Goal: Transaction & Acquisition: Purchase product/service

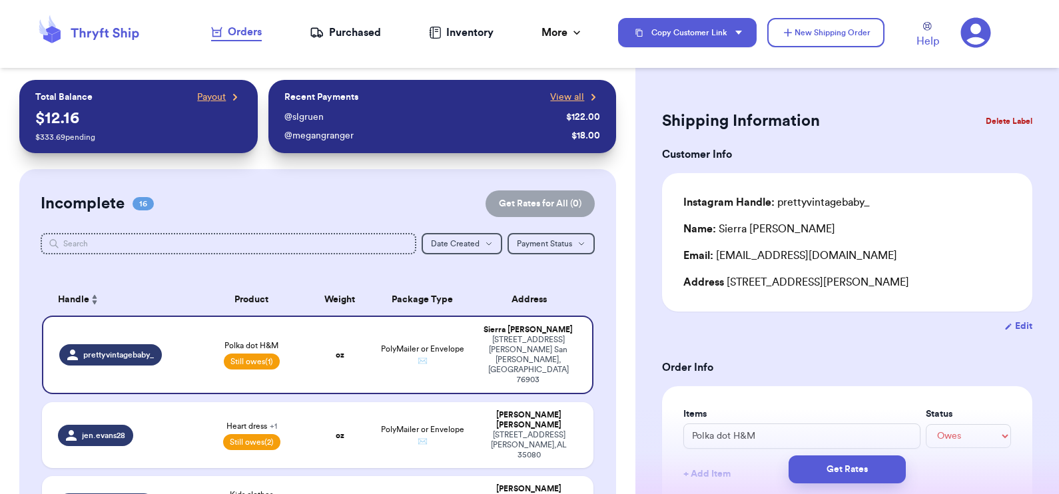
select select "unpaid"
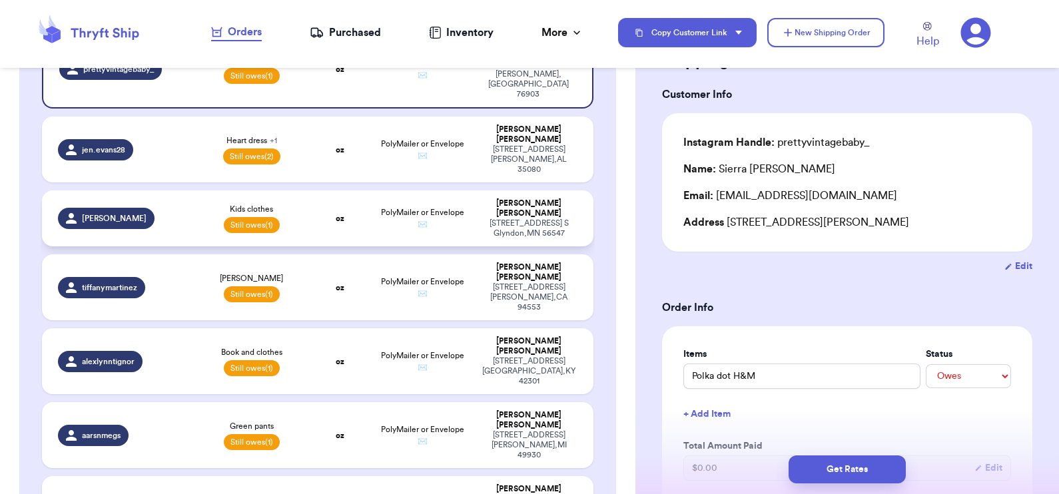
scroll to position [286, 0]
click at [312, 328] on td "oz" at bounding box center [340, 361] width 66 height 66
type input "Book and clothes"
type input "19.05"
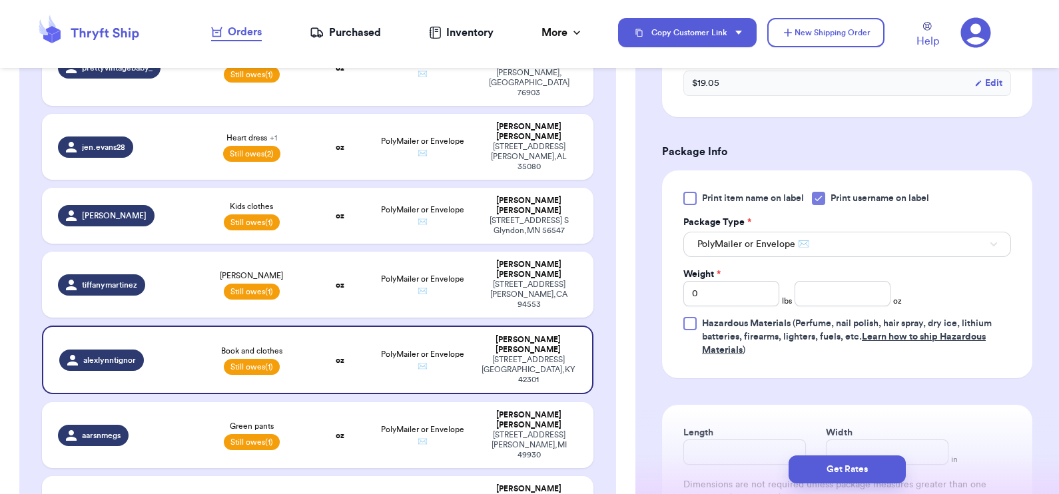
scroll to position [498, 0]
click at [855, 301] on input "number" at bounding box center [843, 293] width 96 height 25
type input "8"
click at [850, 473] on button "Get Rates" at bounding box center [847, 470] width 117 height 28
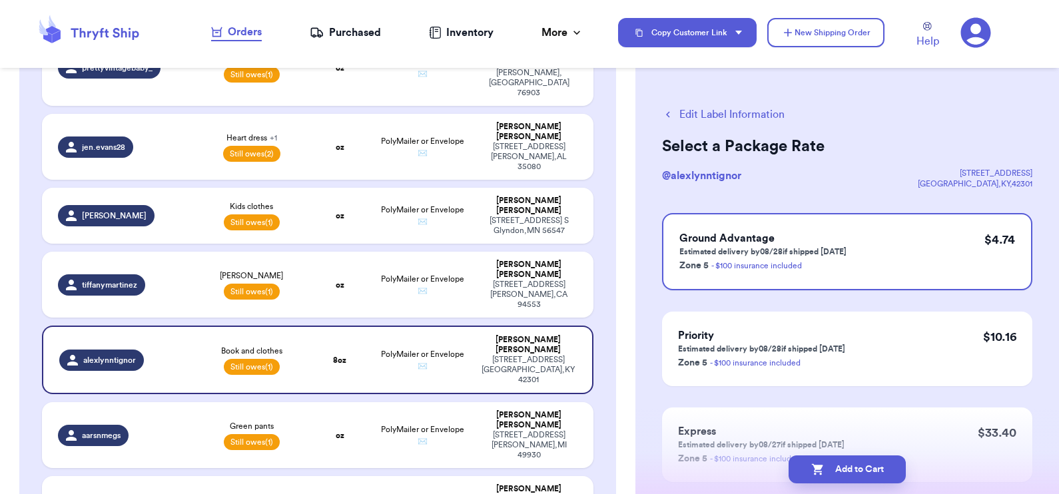
click at [850, 473] on button "Add to Cart" at bounding box center [847, 470] width 117 height 28
checkbox input "true"
select select "unpaid"
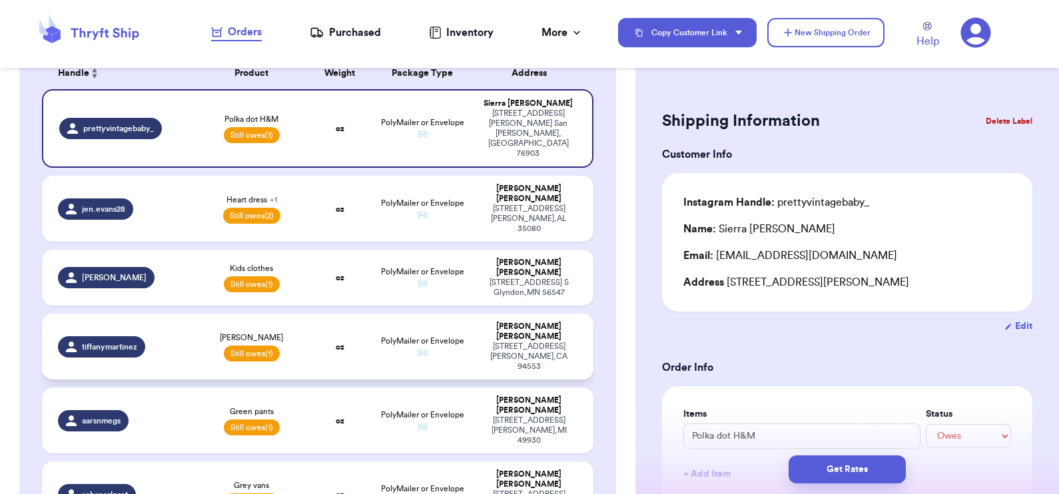
scroll to position [226, 0]
click at [295, 177] on td "Heart dress + 1 Still owes (2)" at bounding box center [252, 210] width 111 height 66
type input "Heart dress"
type input "19.52"
select select "unpaid"
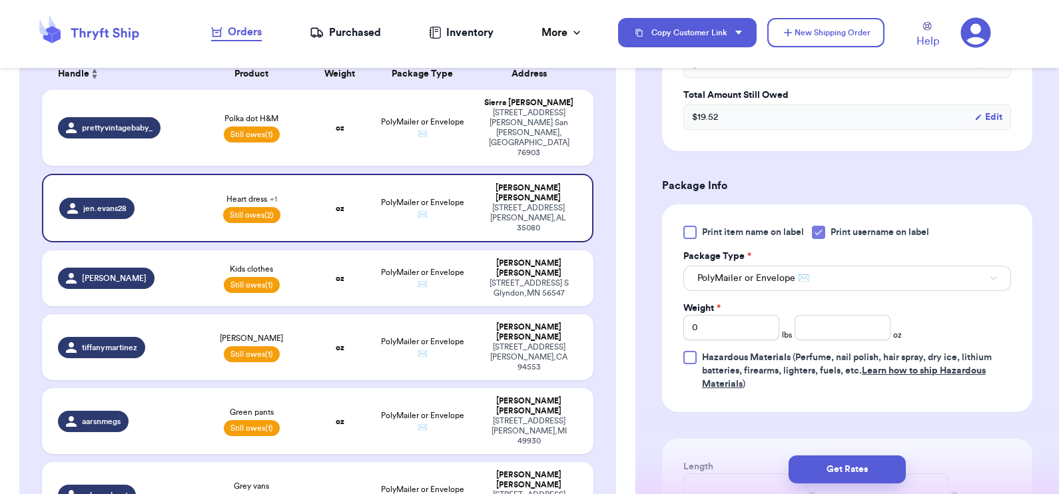
scroll to position [501, 0]
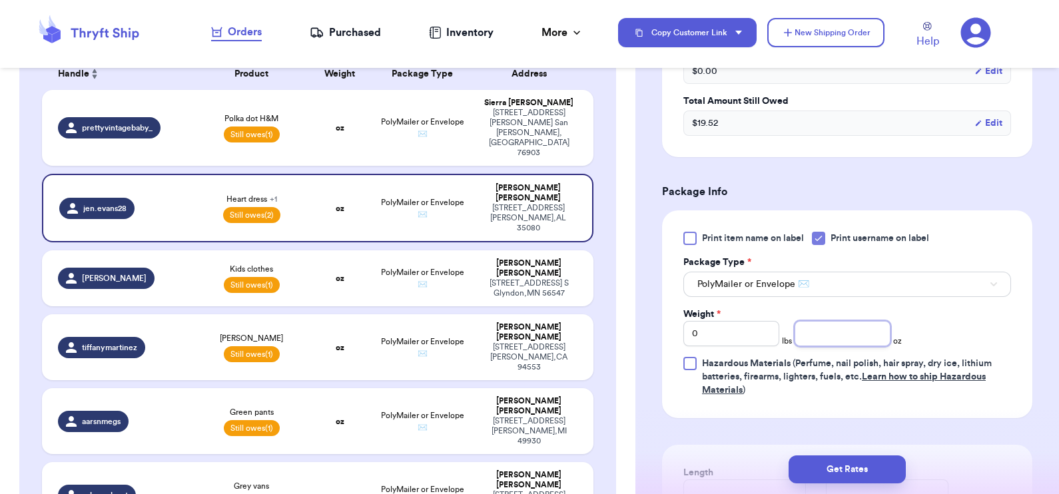
drag, startPoint x: 828, startPoint y: 343, endPoint x: 808, endPoint y: 330, distance: 24.6
click at [808, 330] on input "number" at bounding box center [843, 333] width 96 height 25
type input "10.3"
click at [840, 419] on form "Shipping Information Delete Label Customer Info Instagram Handle: [PERSON_NAME]…" at bounding box center [847, 134] width 370 height 1057
click at [847, 470] on button "Get Rates" at bounding box center [847, 470] width 117 height 28
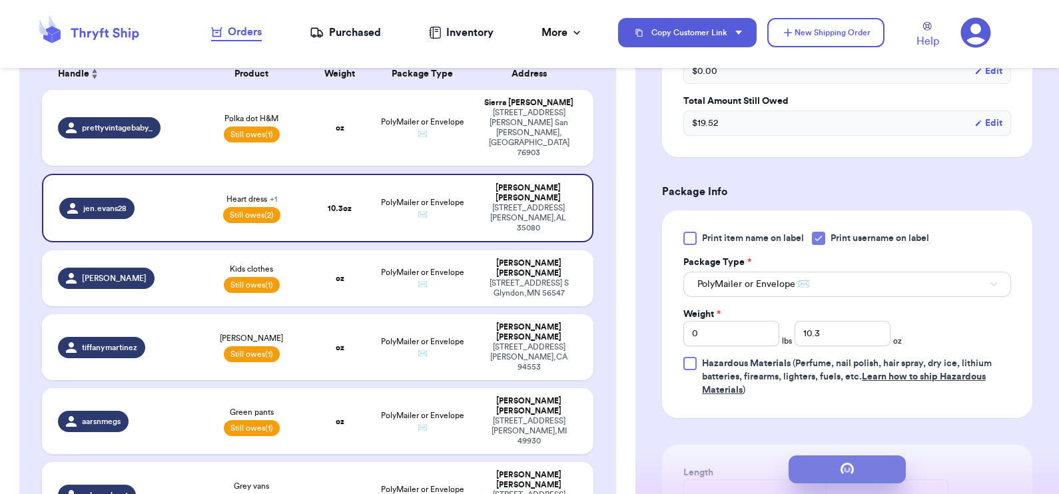
scroll to position [0, 0]
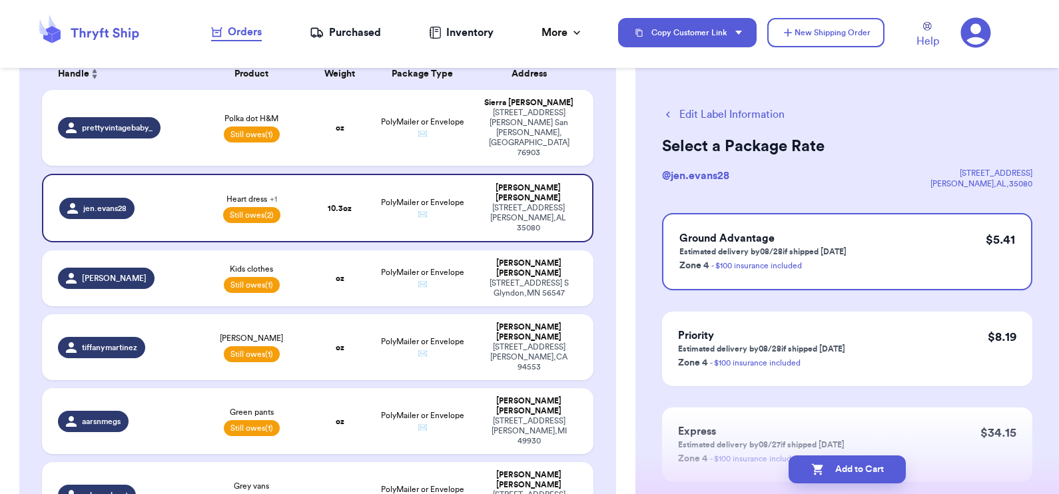
click at [847, 470] on button "Add to Cart" at bounding box center [847, 470] width 117 height 28
checkbox input "true"
select select "unpaid"
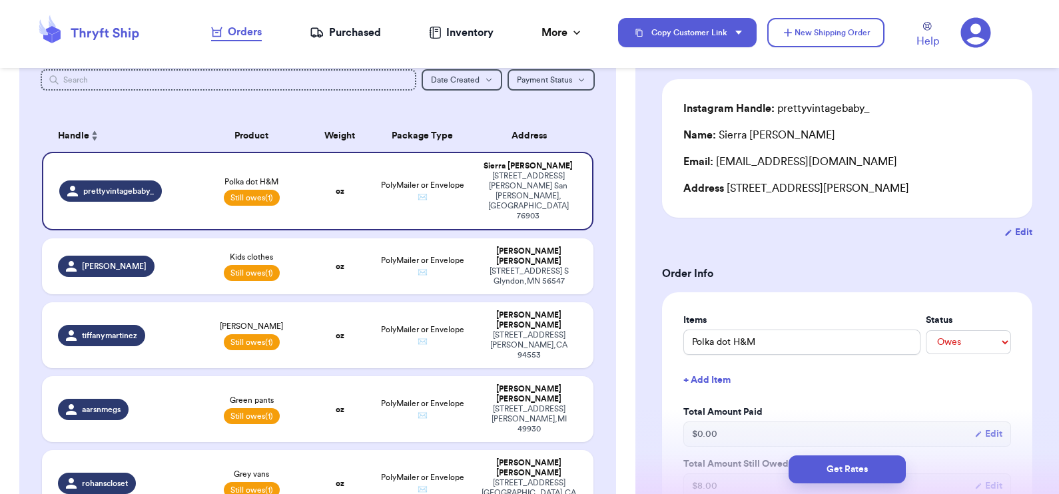
scroll to position [121, 0]
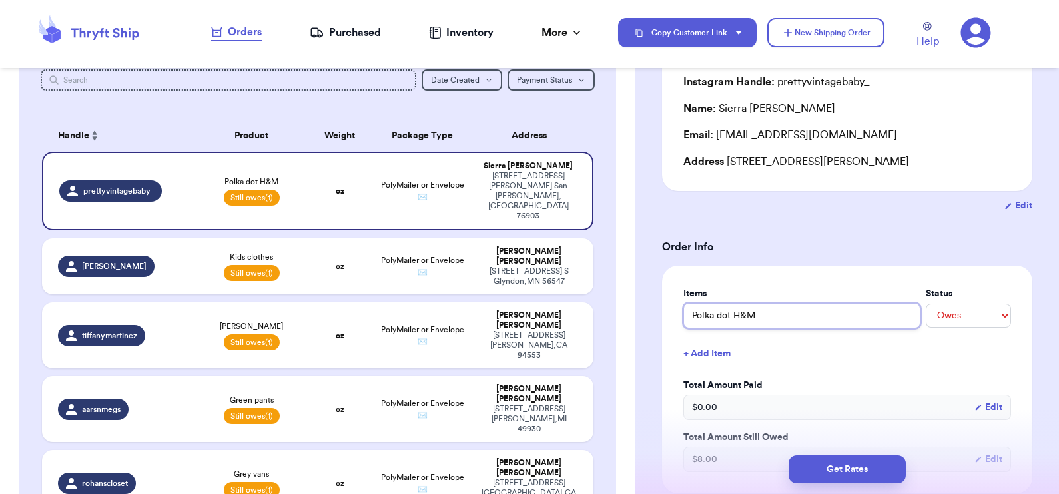
click at [768, 309] on input "Polka dot H&M" at bounding box center [802, 315] width 237 height 25
drag, startPoint x: 768, startPoint y: 309, endPoint x: 733, endPoint y: 310, distance: 35.3
click at [733, 310] on input "Polka dot H&M" at bounding box center [802, 315] width 237 height 25
type input "Polka dot Z"
type input "Polka dot ZA"
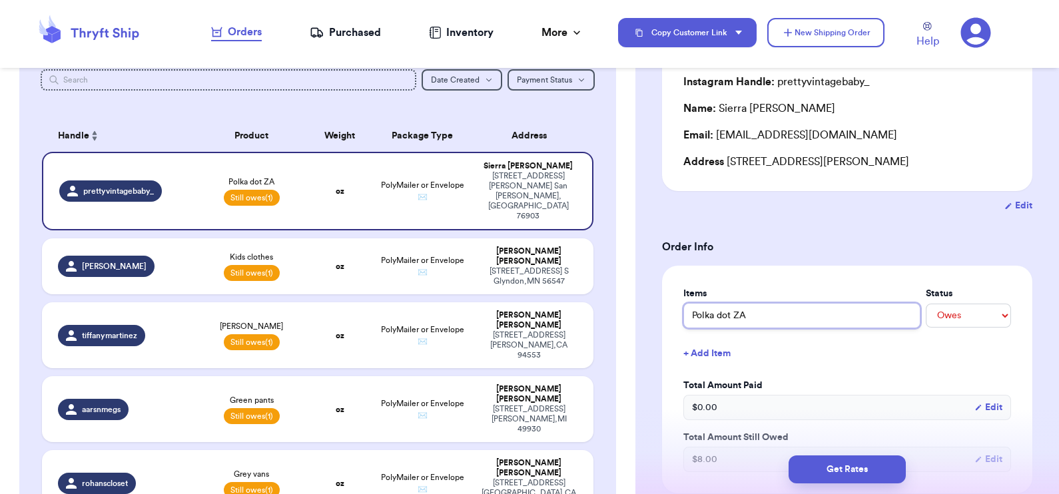
type input "Polka dot ZAR"
type input "Polka dot ZARA"
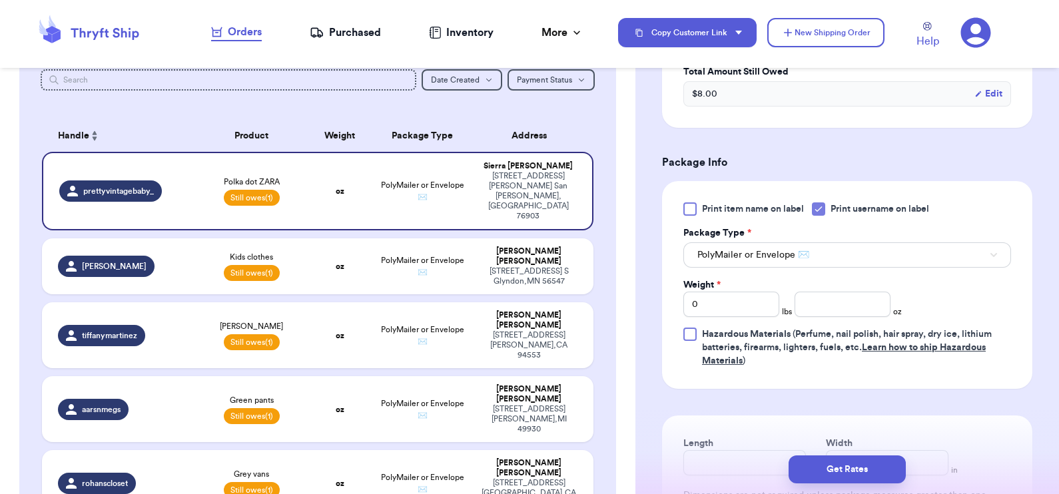
scroll to position [502, 0]
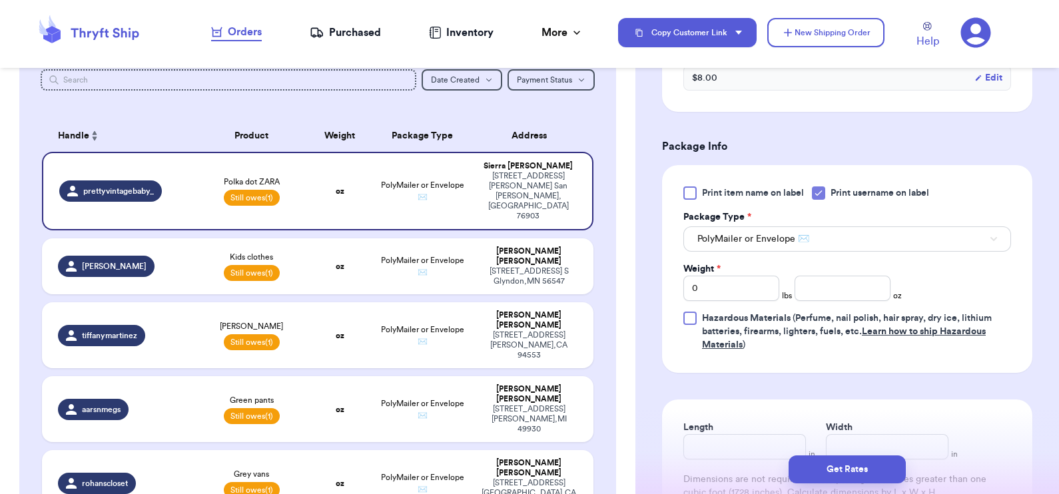
type input "Polka dot ZARA"
click at [815, 291] on input "number" at bounding box center [843, 288] width 96 height 25
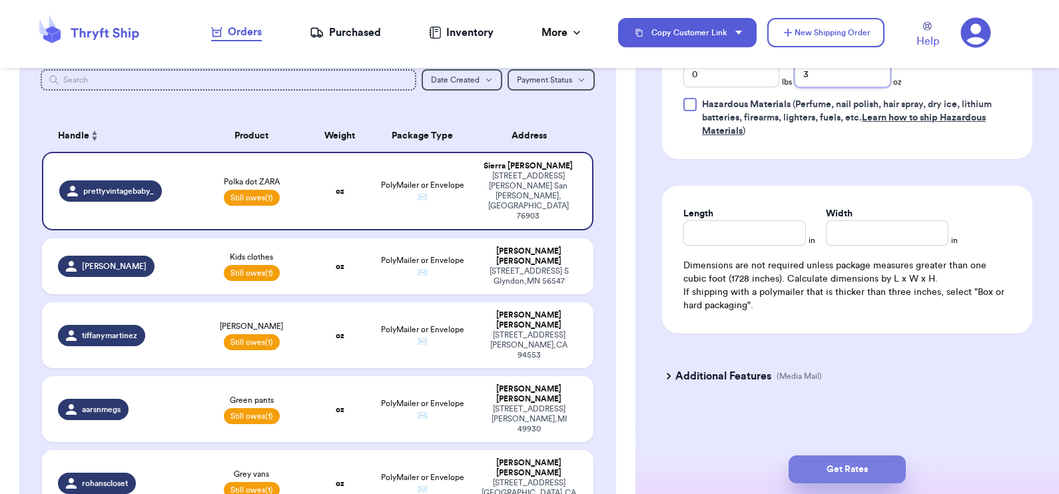
type input "3"
click at [839, 466] on button "Get Rates" at bounding box center [847, 470] width 117 height 28
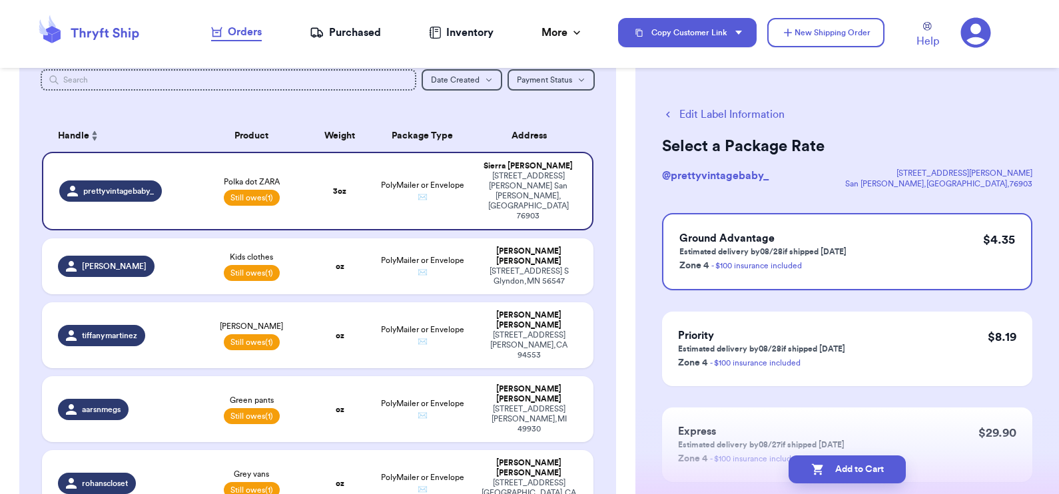
click at [839, 466] on button "Add to Cart" at bounding box center [847, 470] width 117 height 28
checkbox input "true"
select select "unpaid"
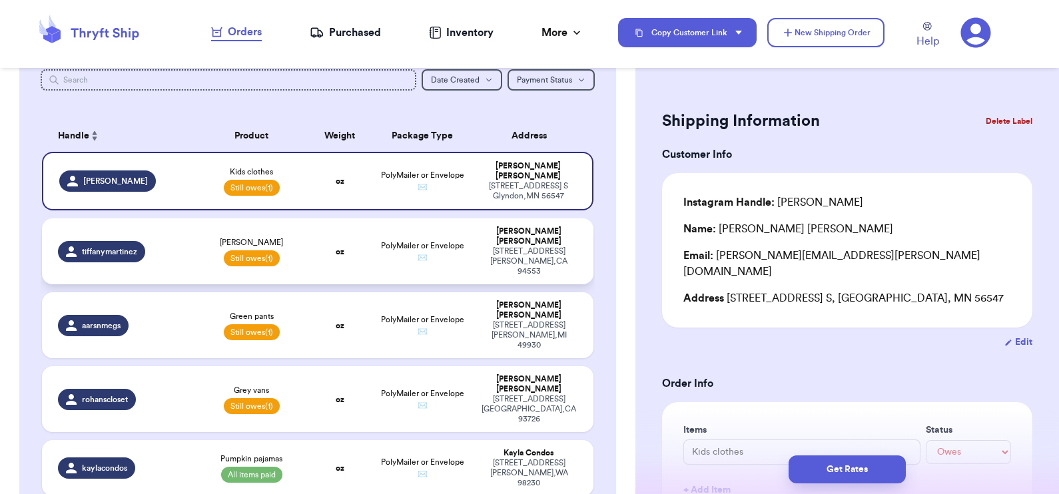
click at [291, 237] on div "[PERSON_NAME] Still owes (1)" at bounding box center [252, 251] width 95 height 29
type input "[PERSON_NAME]"
type input "22.5"
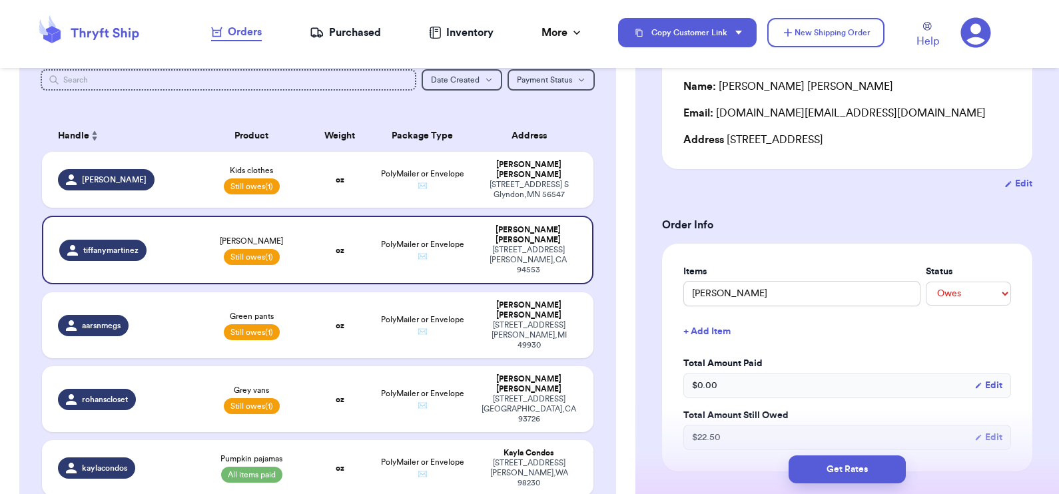
scroll to position [51, 0]
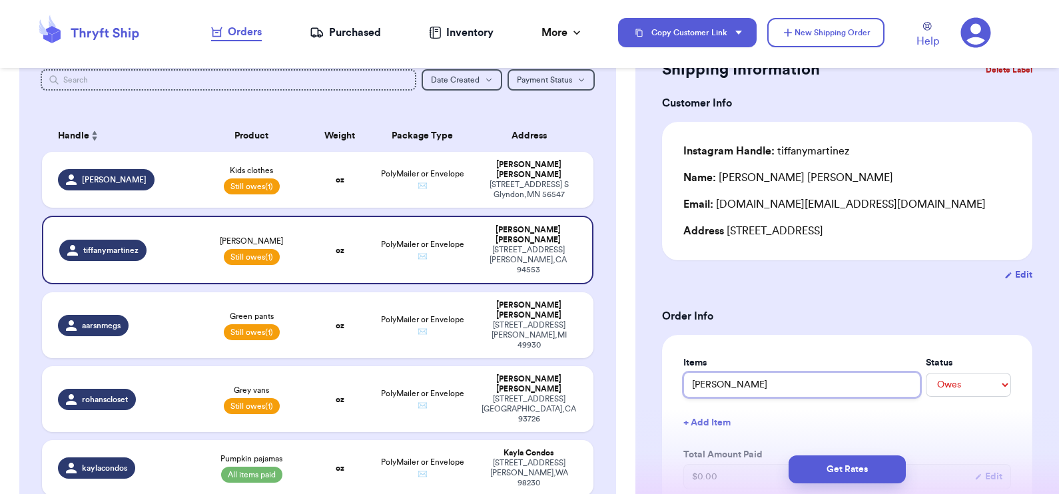
drag, startPoint x: 777, startPoint y: 388, endPoint x: 614, endPoint y: 380, distance: 163.5
click at [614, 380] on div "Customer Link New Order Total Balance Payout $ 12.16 $ 333.69 pending Recent Pa…" at bounding box center [529, 247] width 1059 height 494
type input "Z"
type input "ZA"
type input "ZAR"
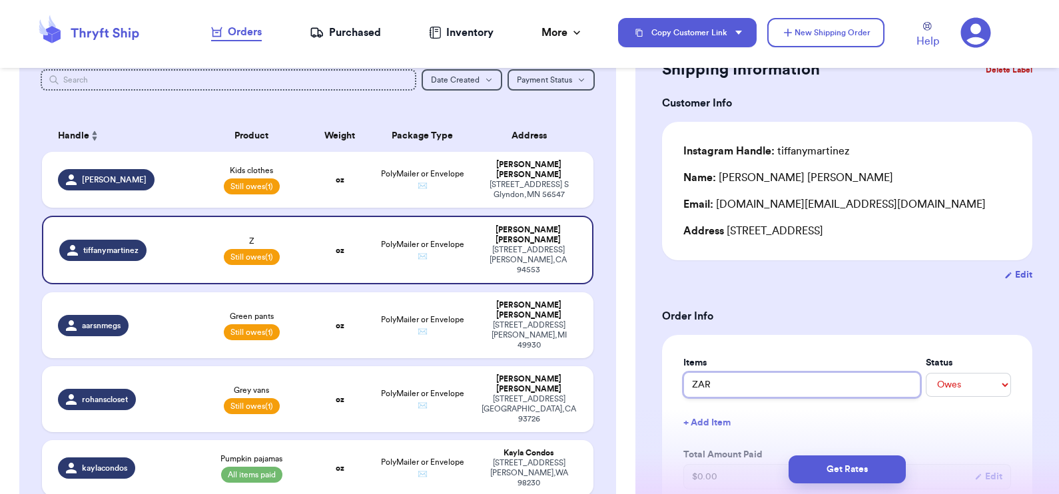
type input "[PERSON_NAME]"
type input "ZARA Do"
type input "ZARA Dog"
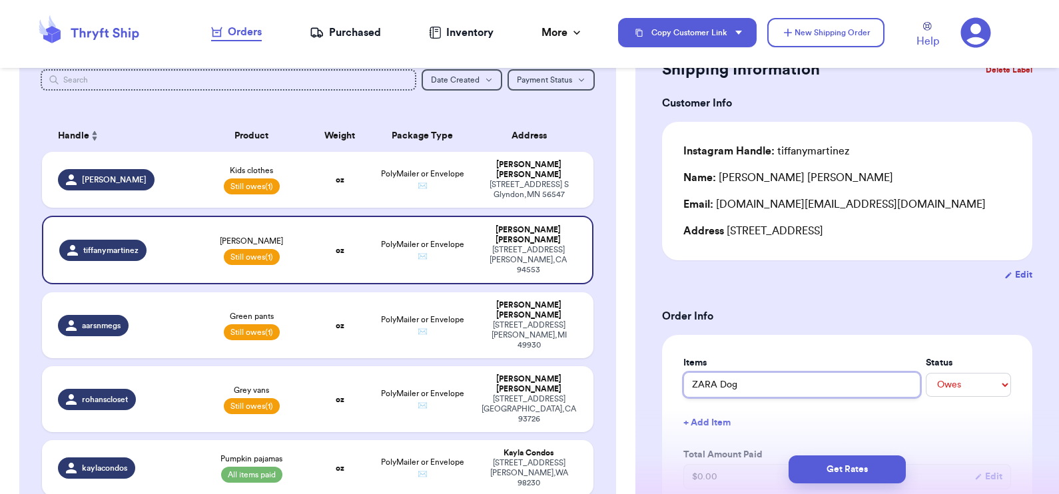
type input "ZARA Dog"
type input "ZARA Dog L"
type input "ZARA Dog LS"
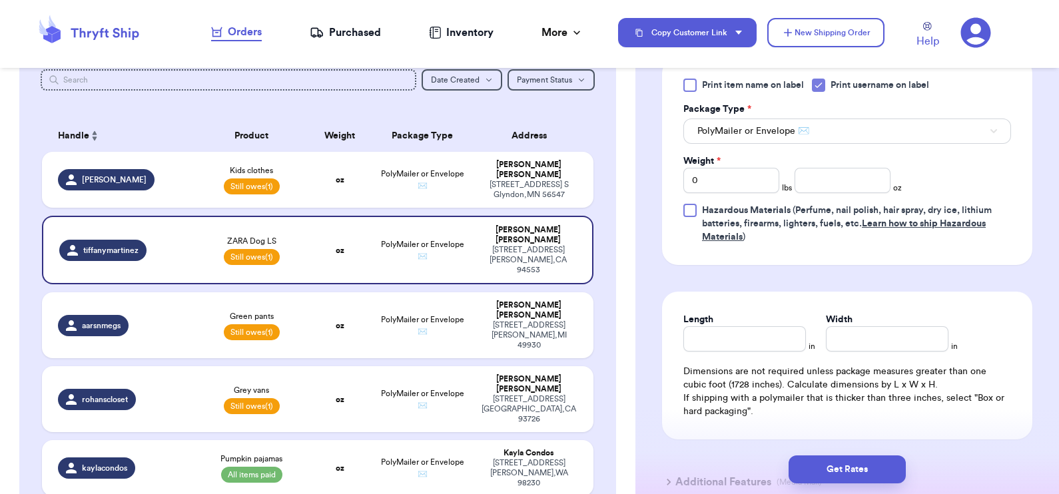
scroll to position [599, 0]
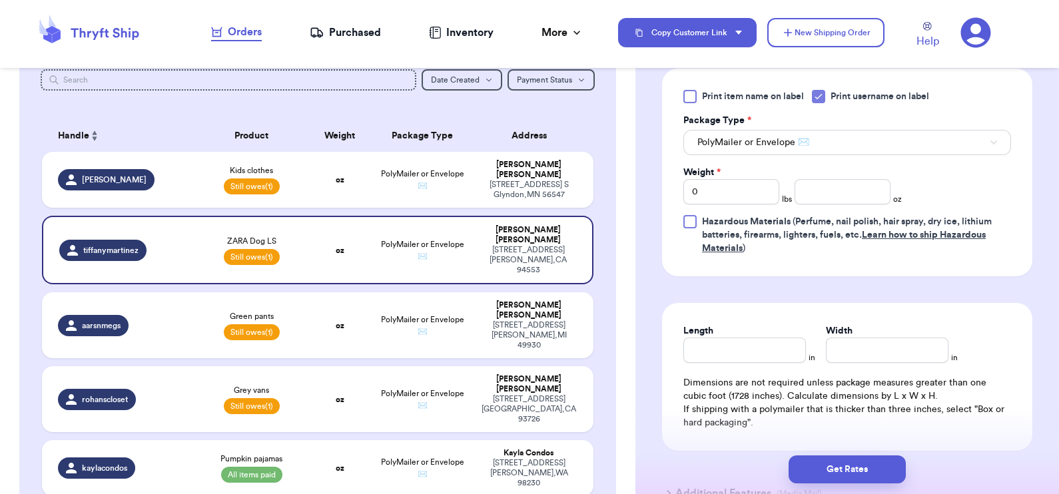
type input "ZARA Dog LS"
click at [843, 195] on input "number" at bounding box center [843, 191] width 96 height 25
type input "3.5"
click at [856, 472] on button "Get Rates" at bounding box center [847, 470] width 117 height 28
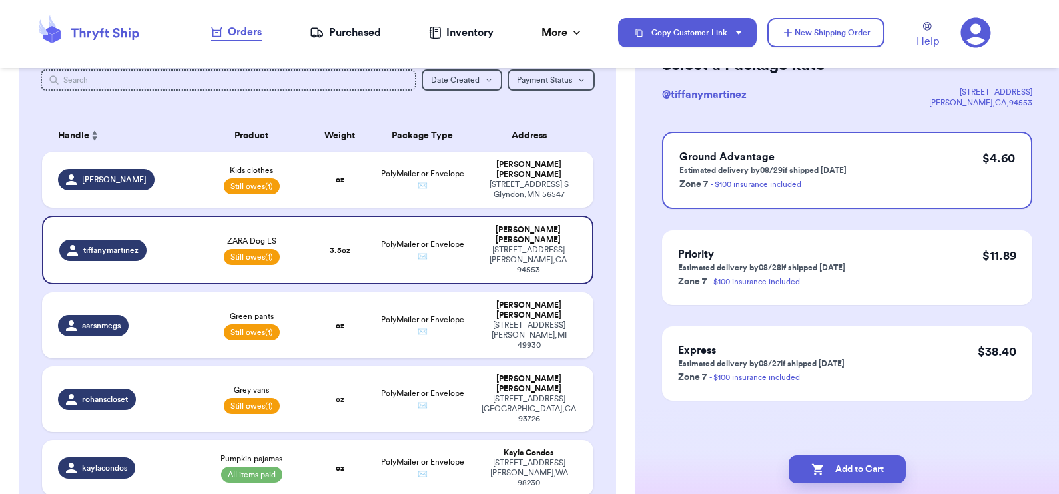
scroll to position [0, 0]
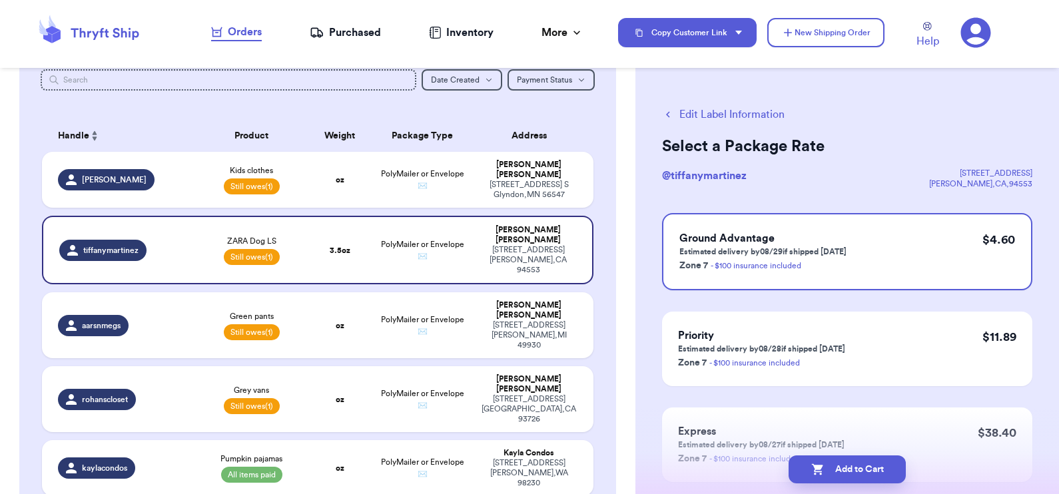
click at [856, 472] on button "Add to Cart" at bounding box center [847, 470] width 117 height 28
checkbox input "true"
select select "unpaid"
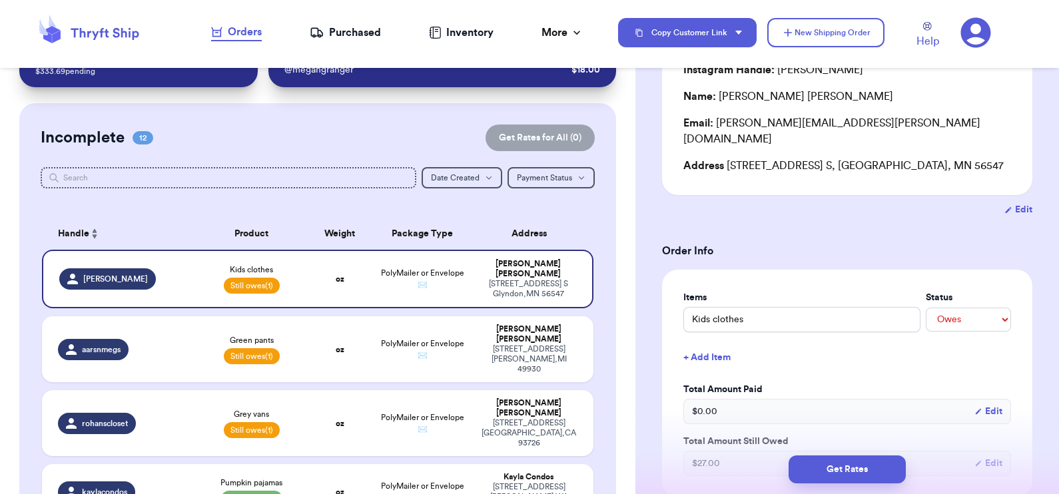
scroll to position [156, 0]
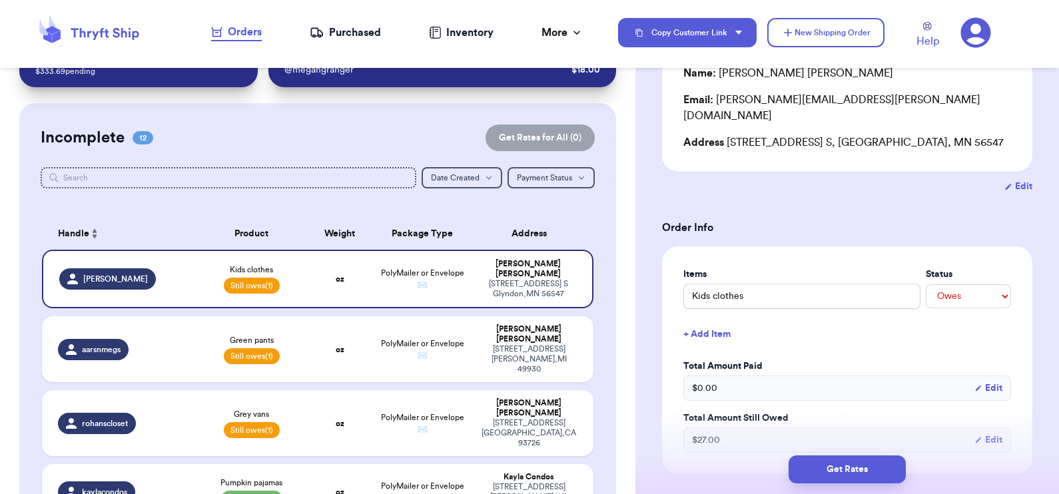
click at [694, 320] on button "+ Add Item" at bounding box center [847, 334] width 338 height 29
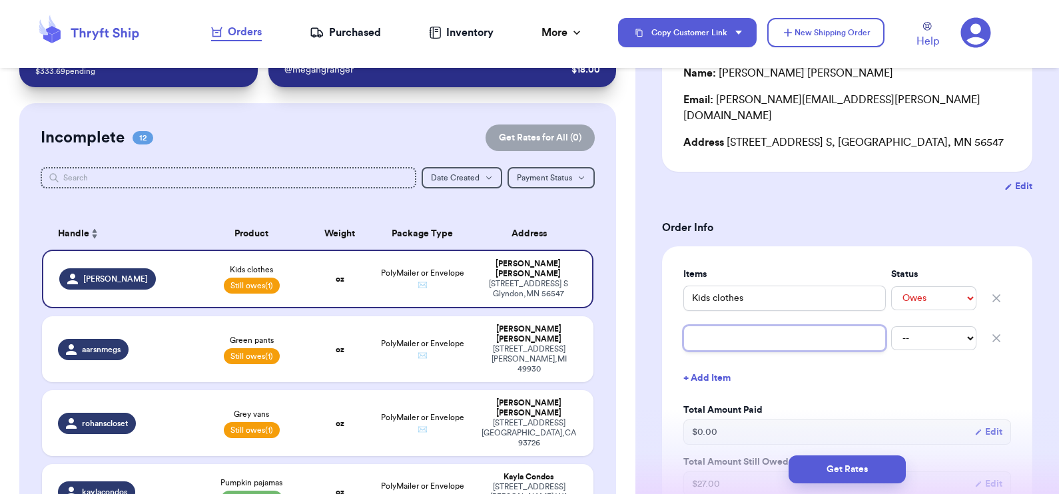
click at [694, 326] on input "text" at bounding box center [785, 338] width 203 height 25
type input "B"
type input "Bo"
type input "Boo"
type input "Book"
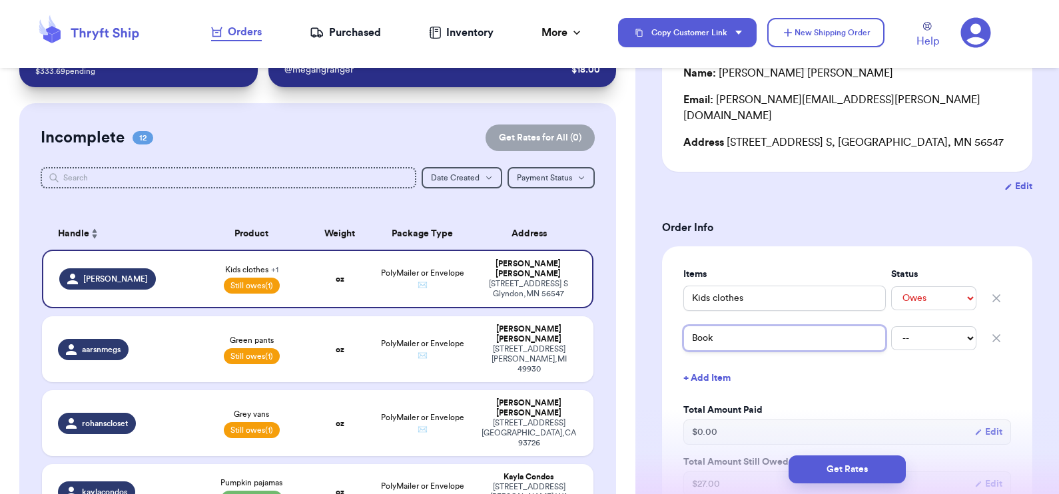
type input "Book"
click at [826, 221] on form "Shipping Information Delete Label Customer Info Instagram Handle: [PERSON_NAME]…" at bounding box center [847, 487] width 370 height 1073
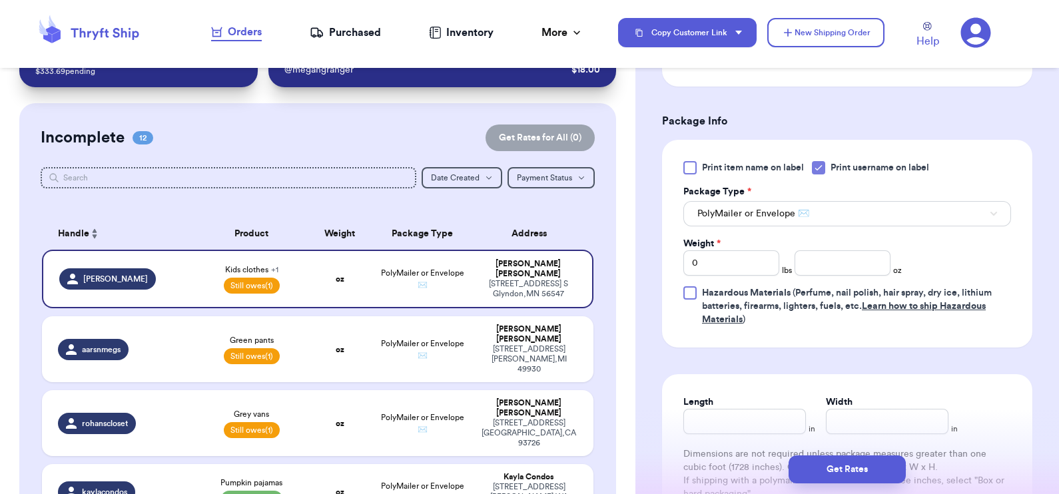
scroll to position [592, 0]
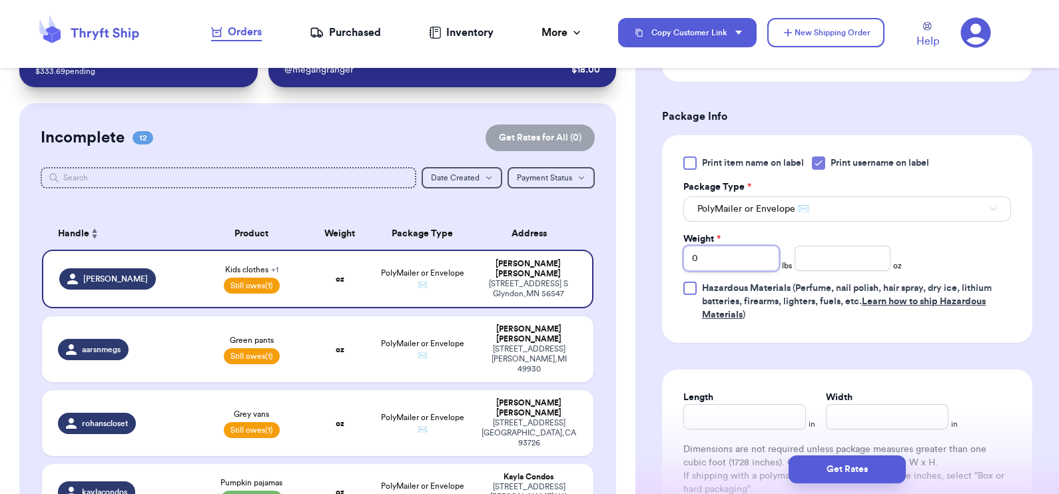
click at [707, 246] on input "0" at bounding box center [732, 258] width 96 height 25
type input "02"
click at [846, 249] on input "number" at bounding box center [843, 258] width 96 height 25
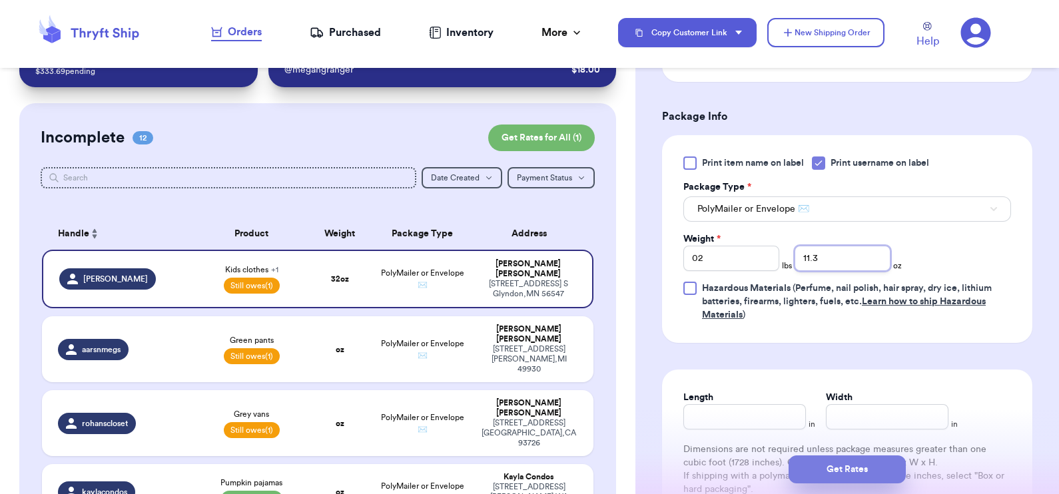
type input "11.3"
click at [843, 468] on button "Get Rates" at bounding box center [847, 470] width 117 height 28
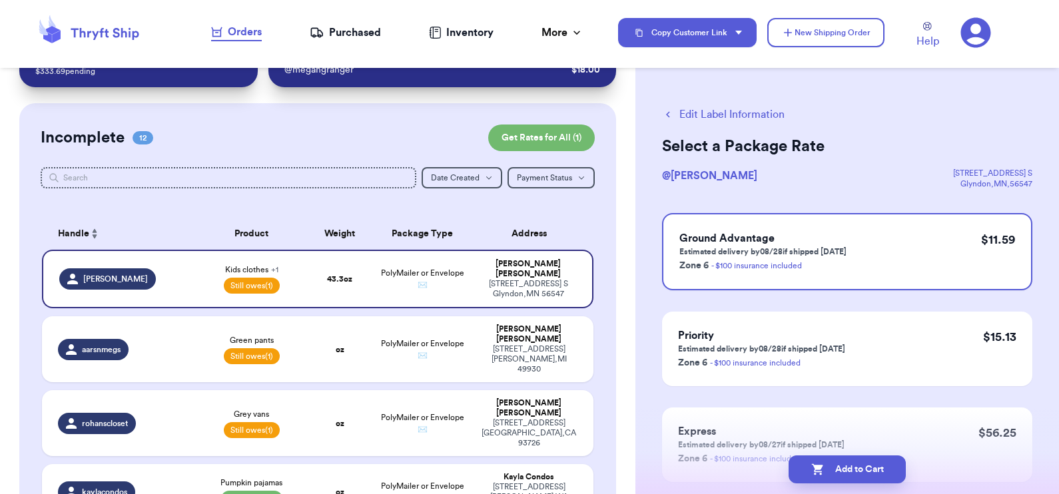
click at [722, 111] on button "Edit Label Information" at bounding box center [723, 115] width 123 height 16
select select "unpaid"
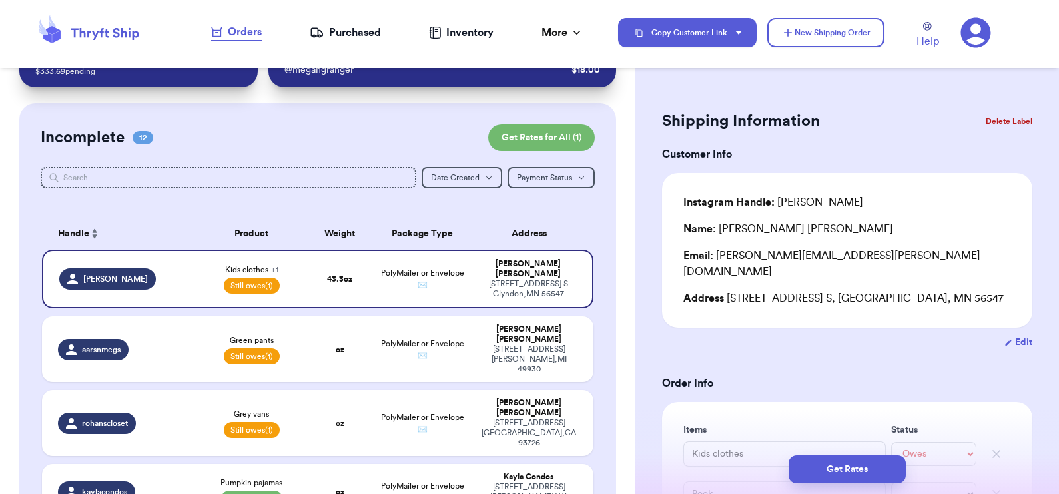
scroll to position [760, 0]
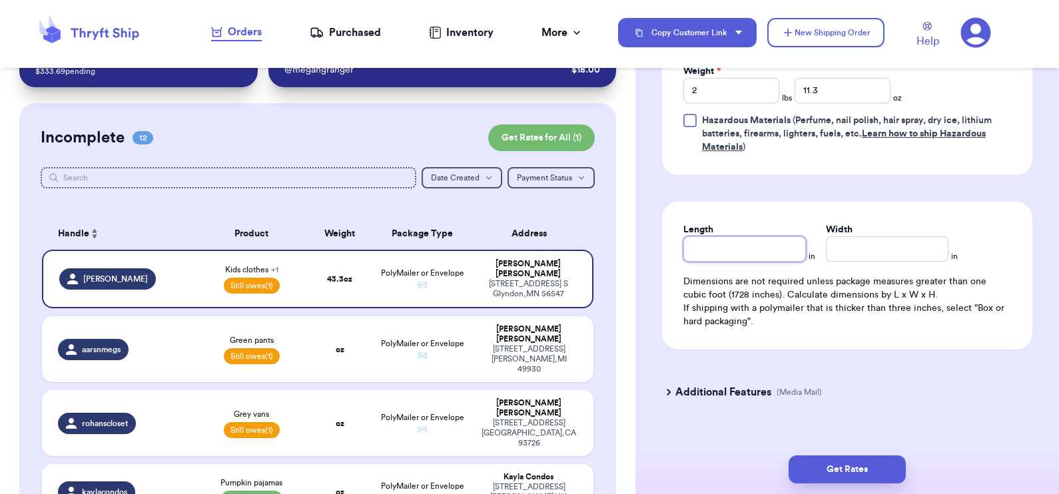
click at [715, 237] on input "Length" at bounding box center [745, 249] width 123 height 25
type input "12"
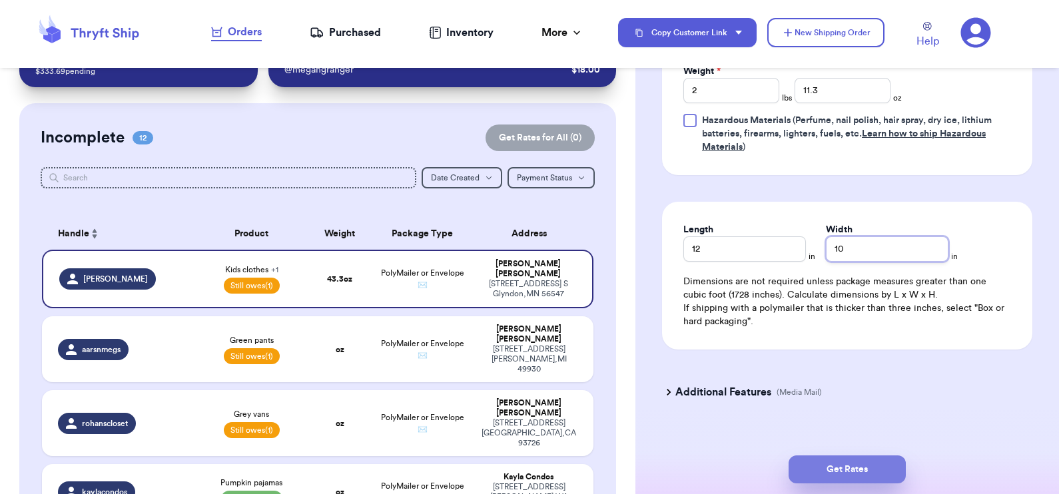
type input "10"
click at [853, 473] on button "Get Rates" at bounding box center [847, 470] width 117 height 28
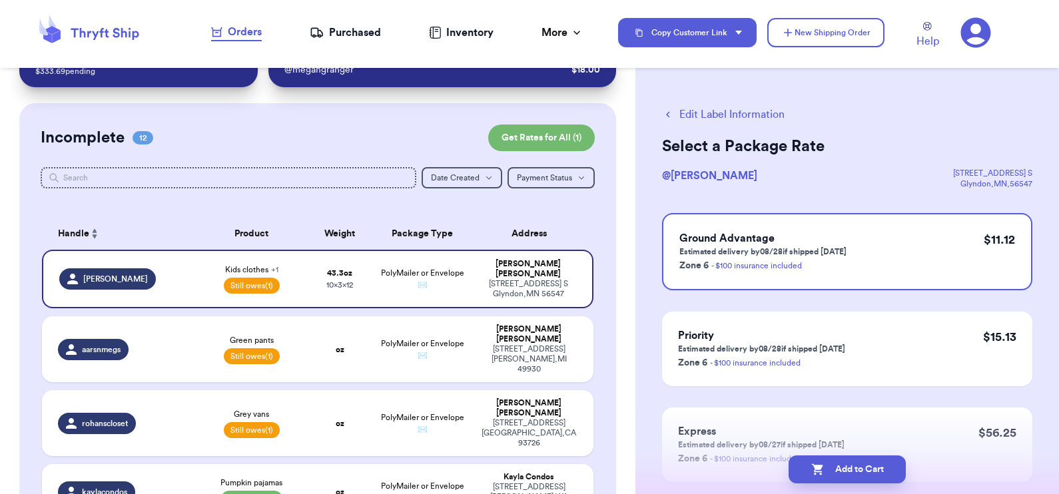
click at [853, 473] on button "Add to Cart" at bounding box center [847, 470] width 117 height 28
checkbox input "true"
select select "unpaid"
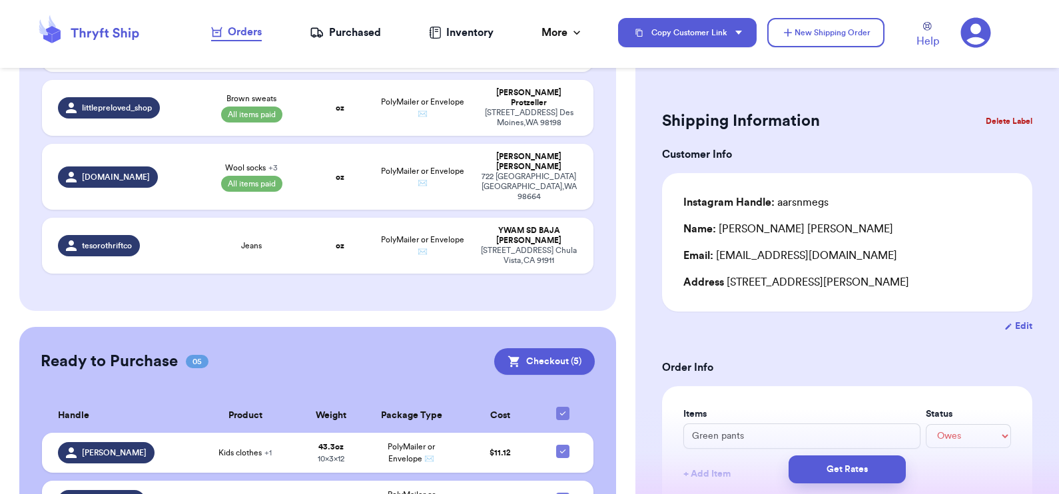
scroll to position [802, 0]
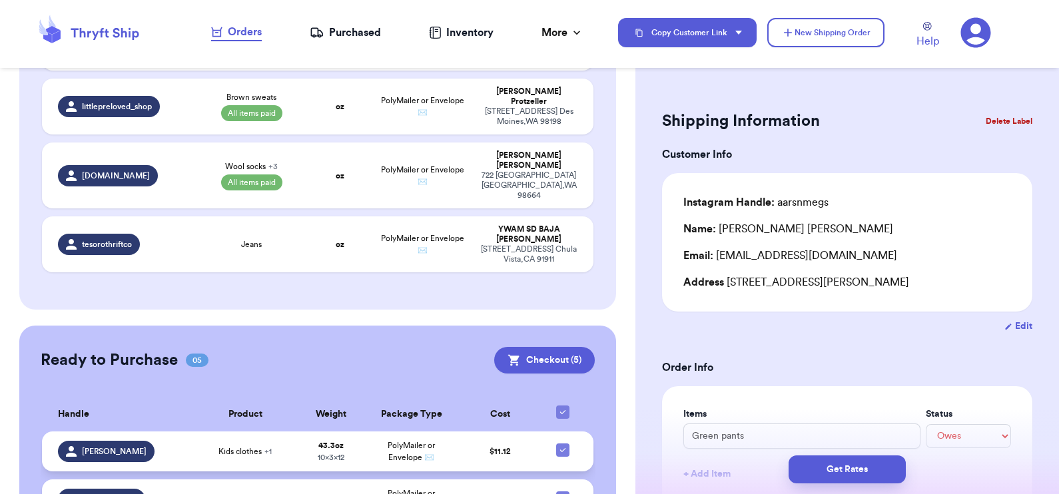
click at [460, 432] on td "$ 11.12" at bounding box center [500, 452] width 81 height 40
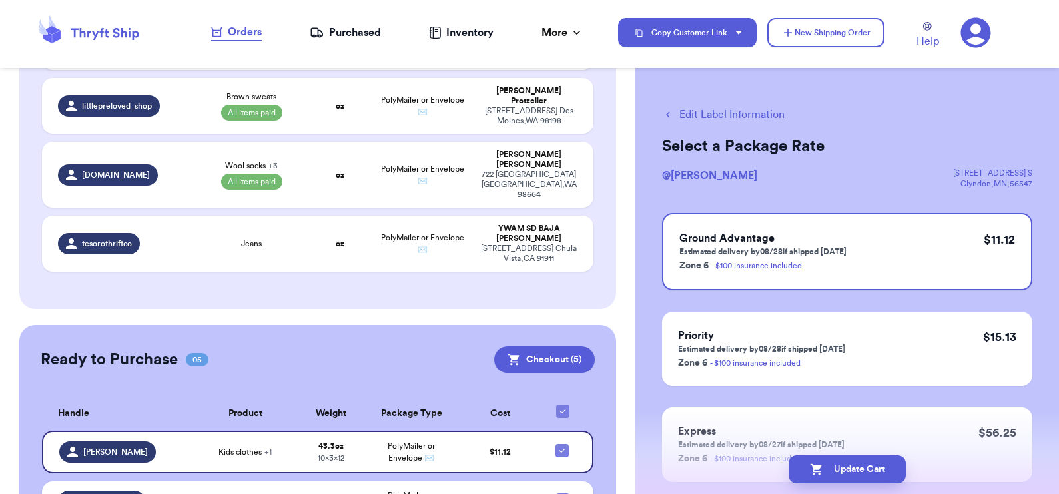
scroll to position [868, 0]
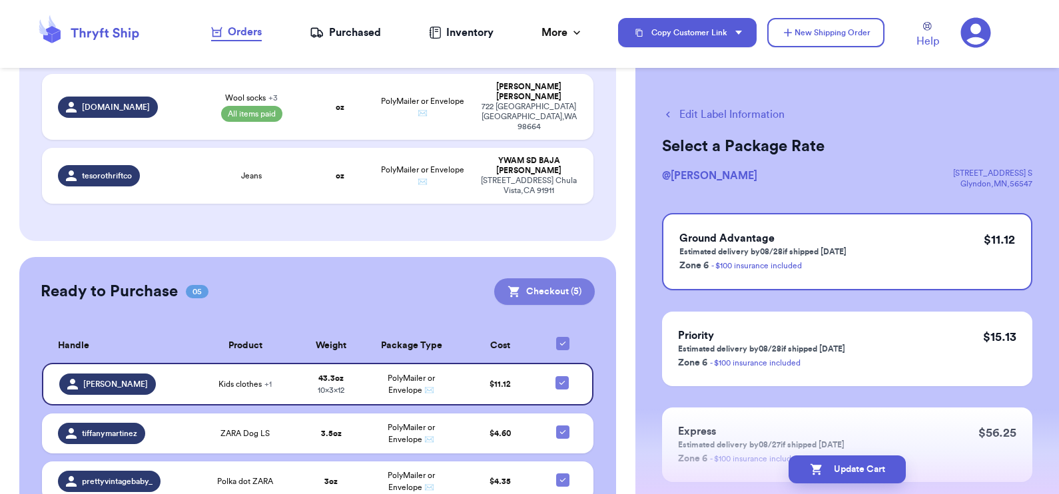
click at [553, 279] on button "Checkout ( 5 )" at bounding box center [544, 292] width 101 height 27
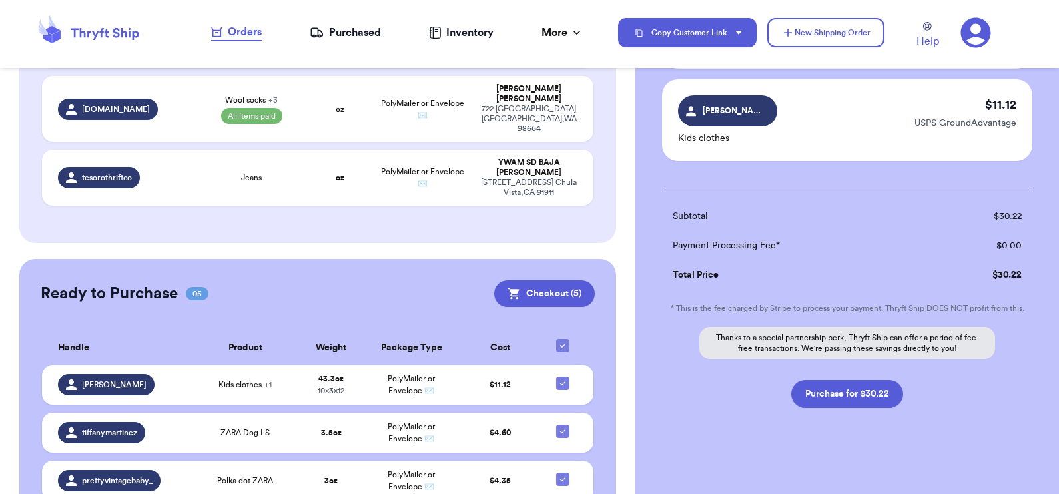
scroll to position [464, 0]
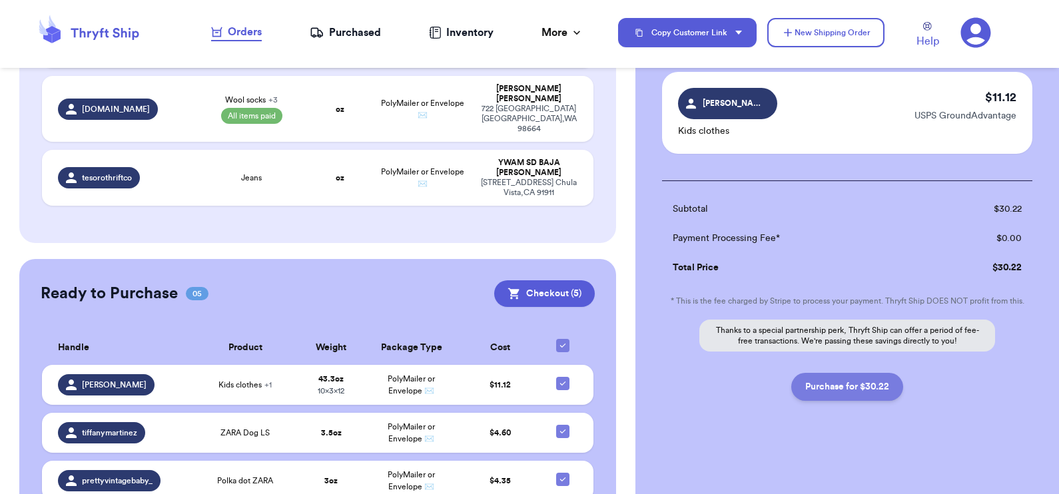
click at [855, 390] on button "Purchase for $30.22" at bounding box center [848, 387] width 112 height 28
checkbox input "false"
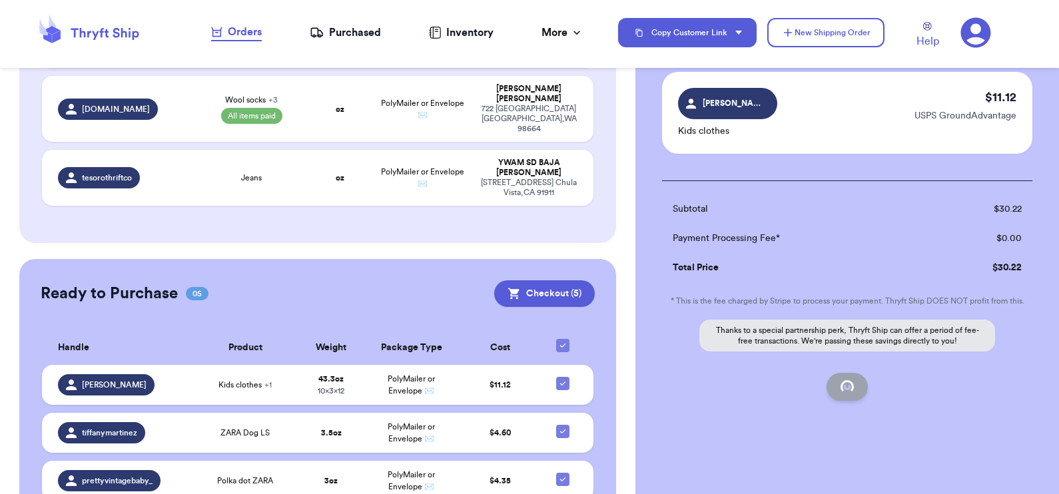
checkbox input "false"
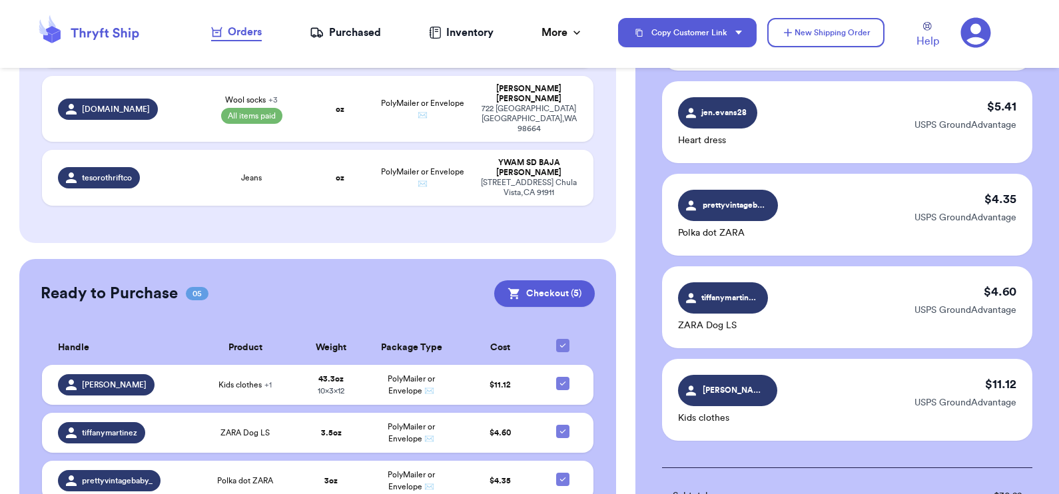
checkbox input "true"
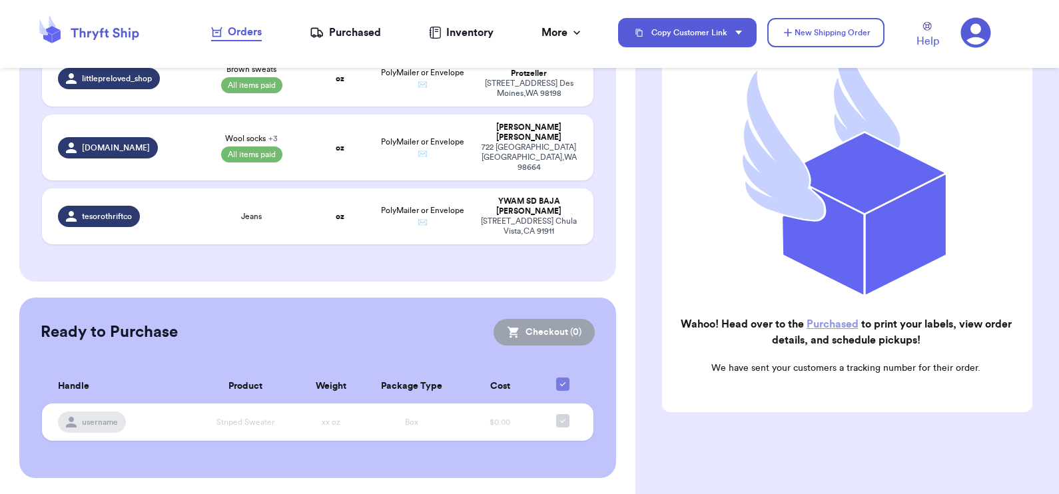
scroll to position [672, 0]
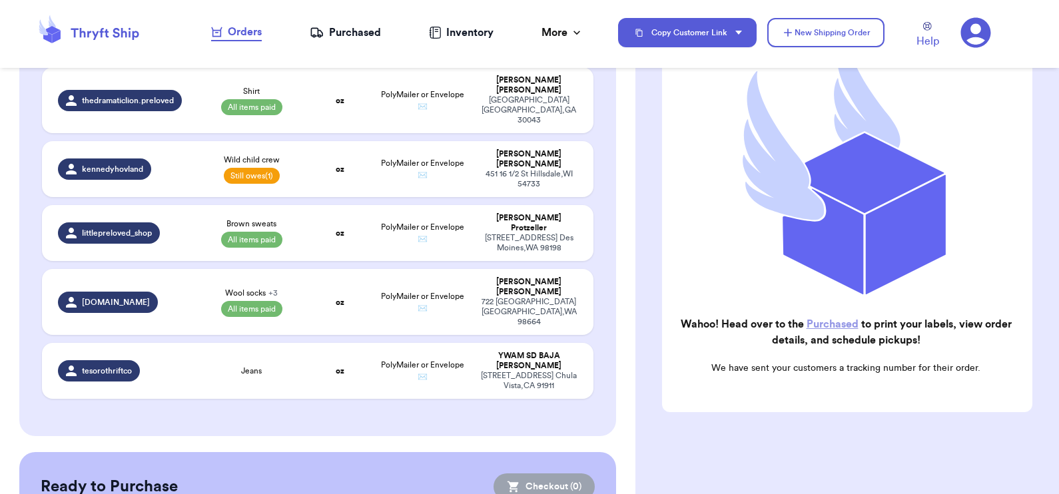
click at [822, 319] on link "Purchased" at bounding box center [833, 324] width 52 height 11
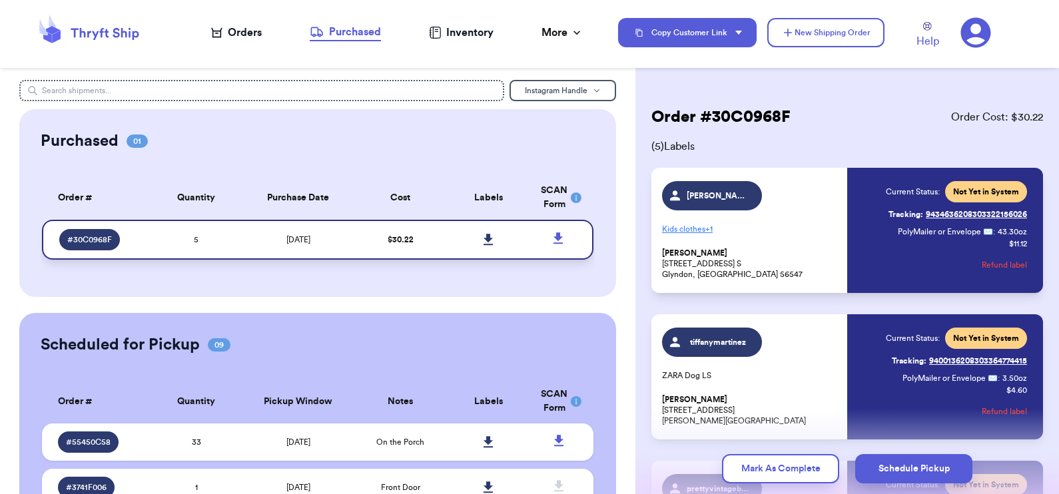
click at [484, 240] on icon at bounding box center [489, 240] width 10 height 12
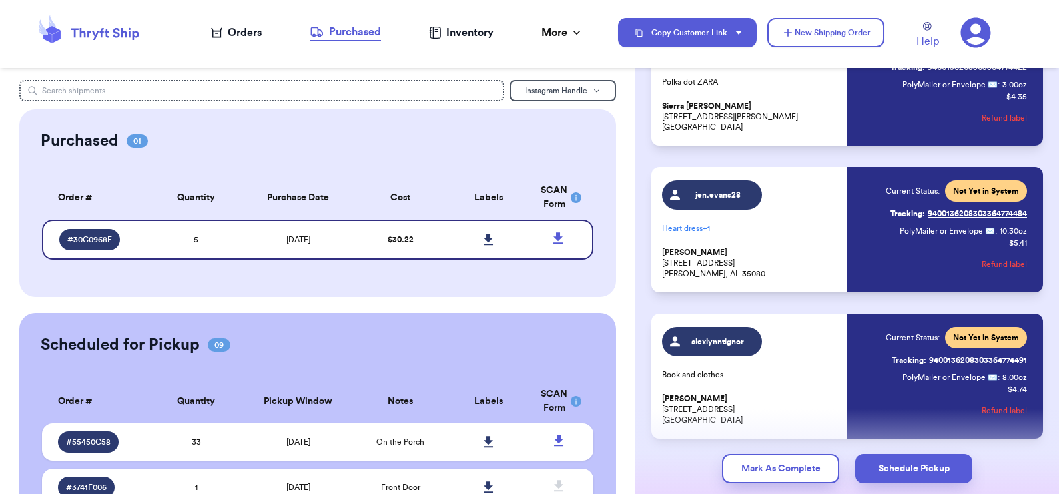
scroll to position [491, 0]
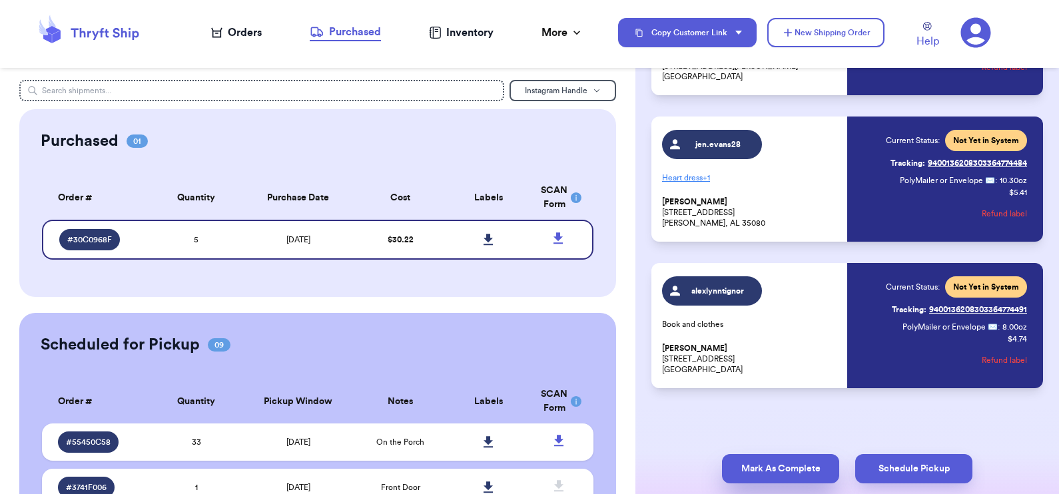
click at [784, 464] on button "Mark As Complete" at bounding box center [780, 468] width 117 height 29
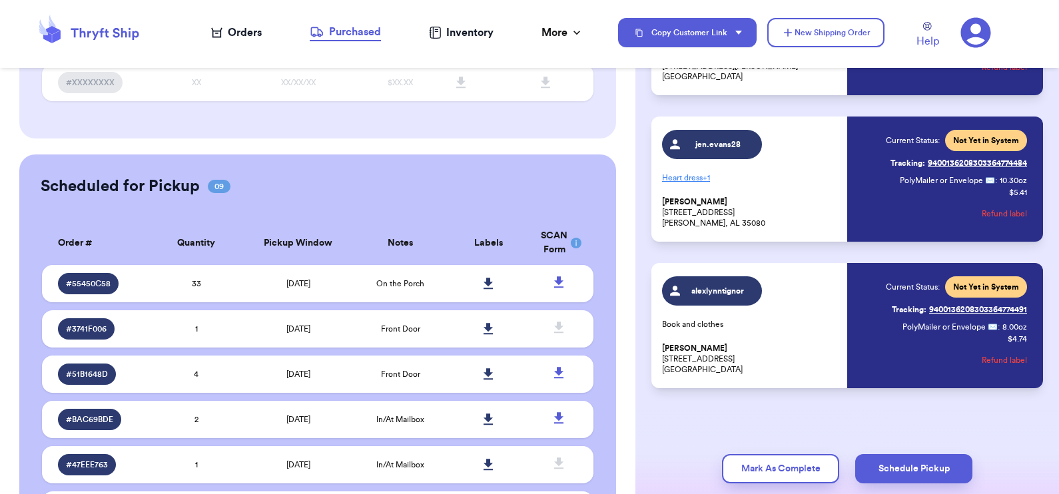
scroll to position [158, 0]
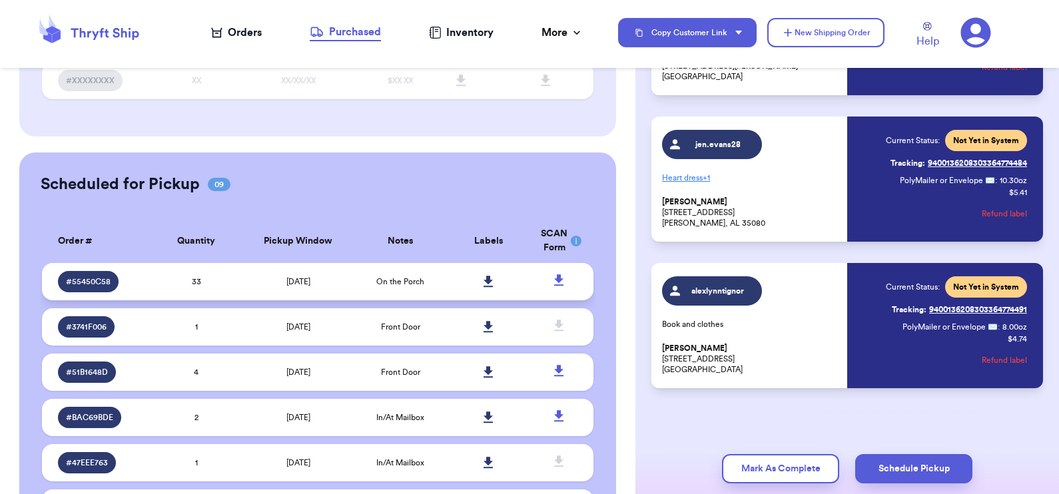
click at [395, 283] on span "On the Porch" at bounding box center [400, 282] width 48 height 8
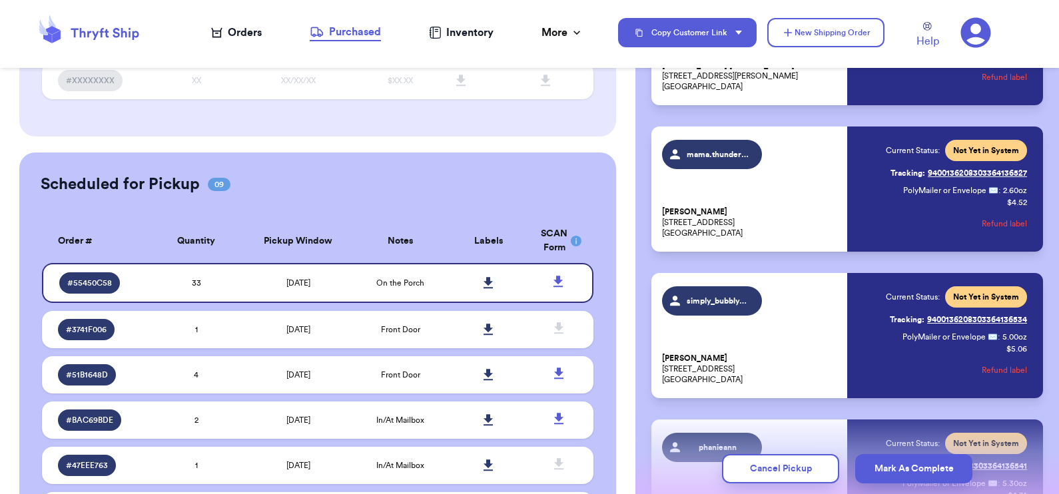
scroll to position [4594, 0]
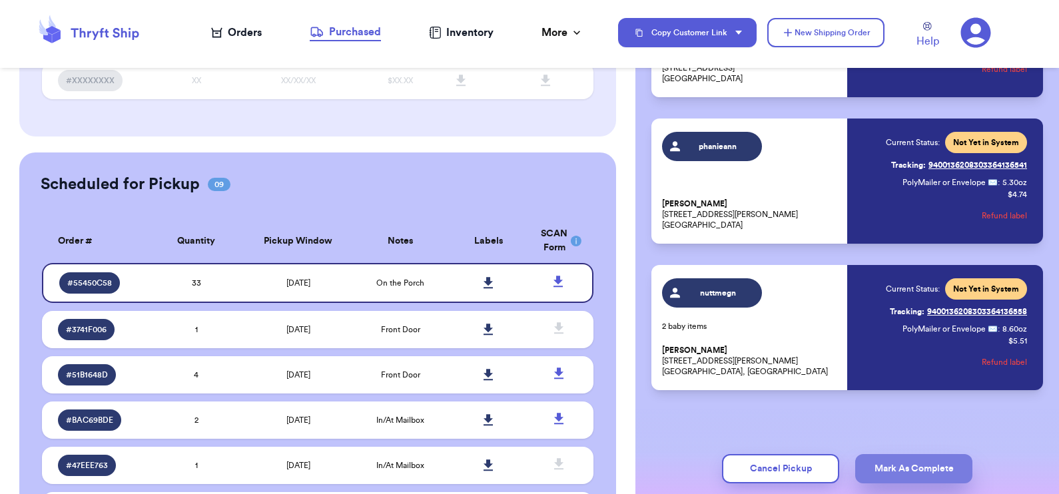
click at [904, 471] on button "Mark As Complete" at bounding box center [914, 468] width 117 height 29
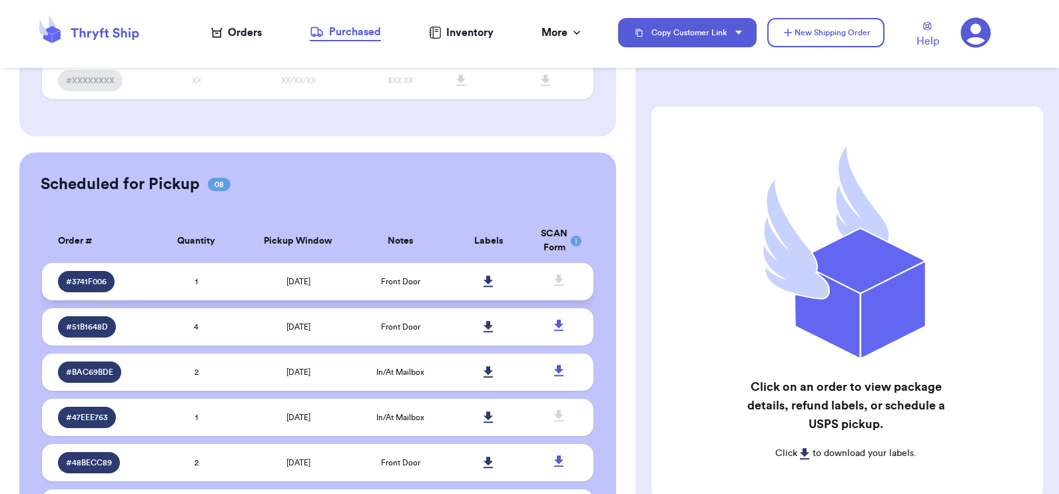
scroll to position [0, 0]
